Goal: Find specific page/section: Find specific page/section

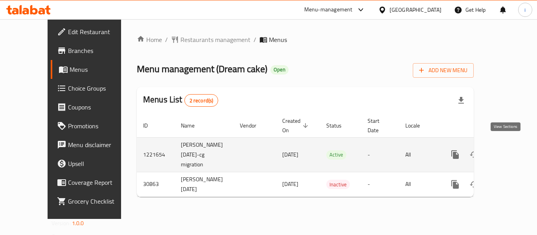
click at [507, 150] on icon "enhanced table" at bounding box center [511, 154] width 9 height 9
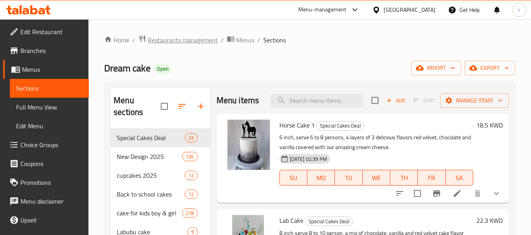
click at [191, 40] on span "Restaurants management" at bounding box center [183, 39] width 70 height 9
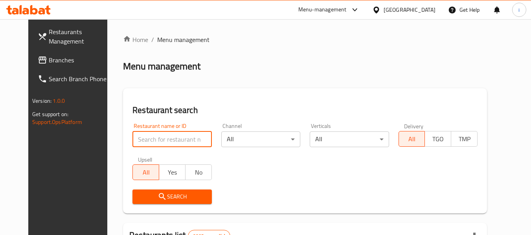
click at [169, 141] on input "search" at bounding box center [171, 140] width 79 height 16
paste input "15835"
type input "15835"
click button "Search" at bounding box center [171, 197] width 79 height 15
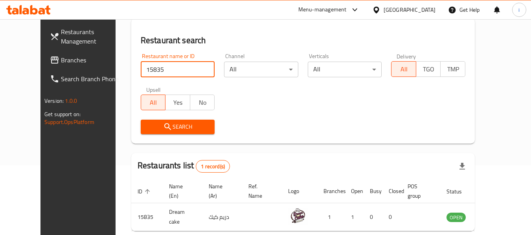
scroll to position [108, 0]
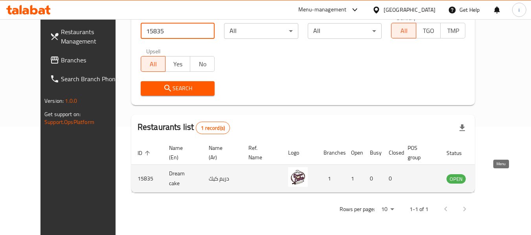
click at [497, 180] on icon "enhanced table" at bounding box center [492, 178] width 9 height 9
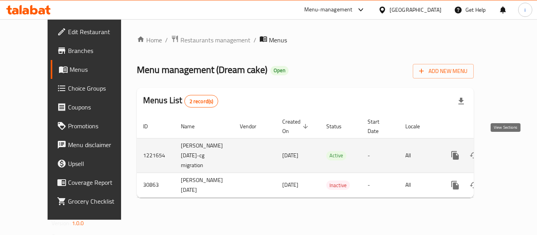
click at [508, 152] on icon "enhanced table" at bounding box center [511, 155] width 7 height 7
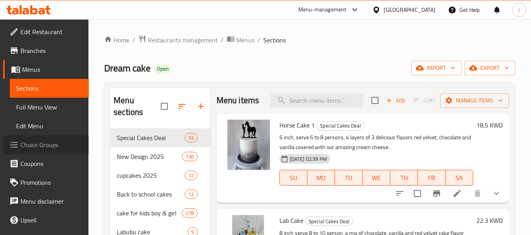
click at [47, 143] on span "Choice Groups" at bounding box center [51, 144] width 62 height 9
